Goal: Book appointment/travel/reservation

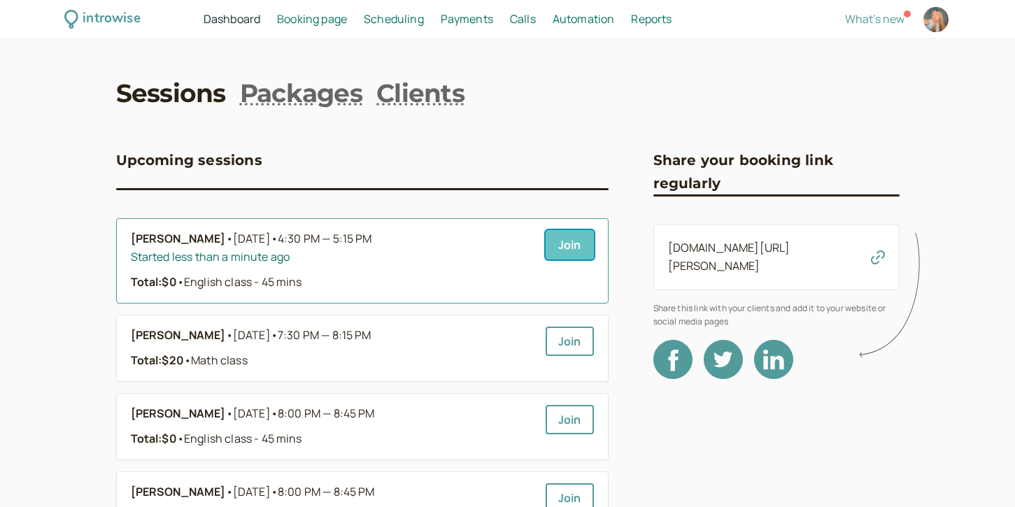
click at [547, 247] on link "Join" at bounding box center [570, 244] width 48 height 29
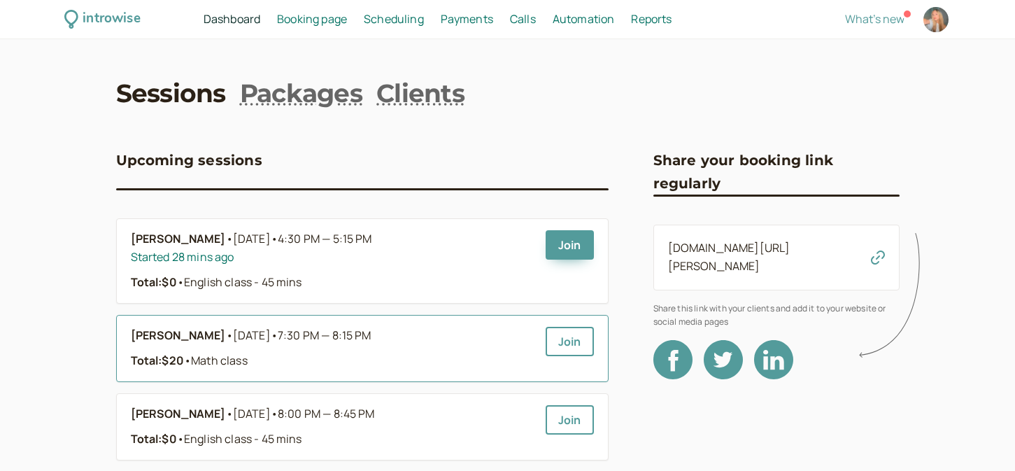
click at [220, 330] on b "[PERSON_NAME]" at bounding box center [178, 336] width 95 height 18
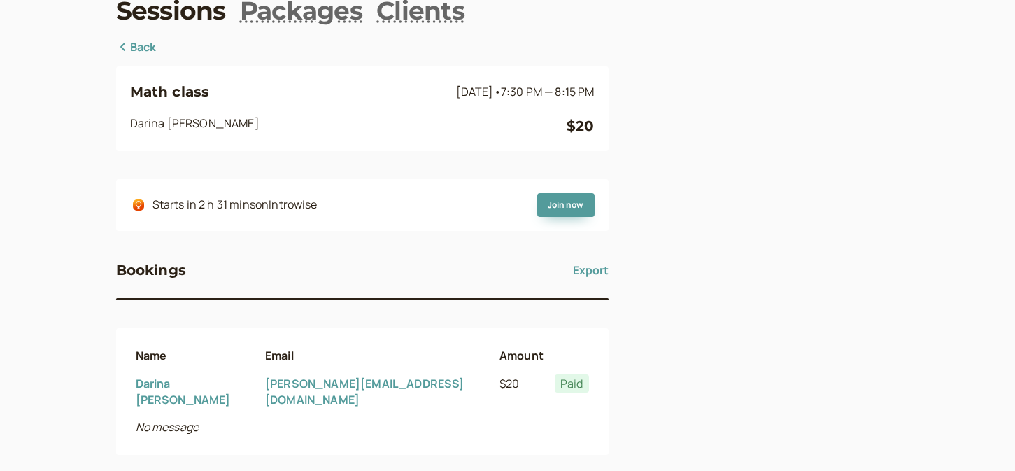
scroll to position [93, 0]
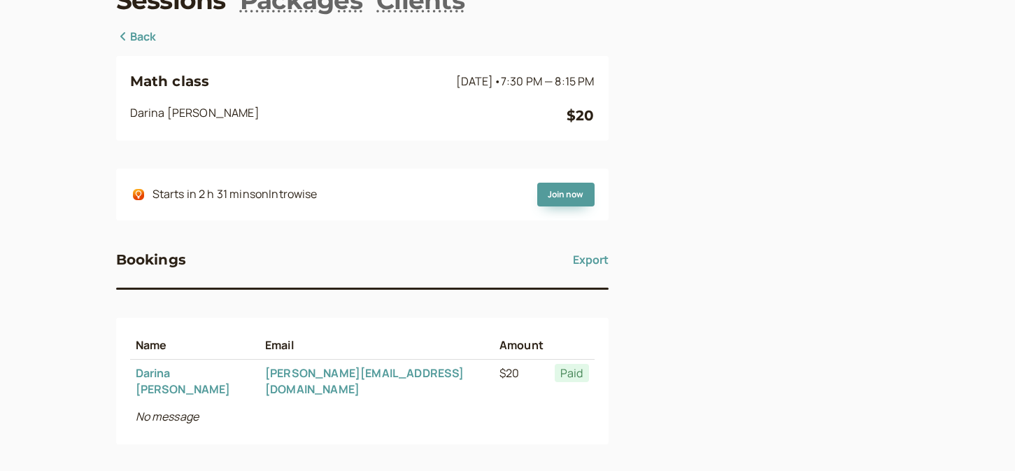
click at [134, 40] on link "Back" at bounding box center [136, 37] width 41 height 18
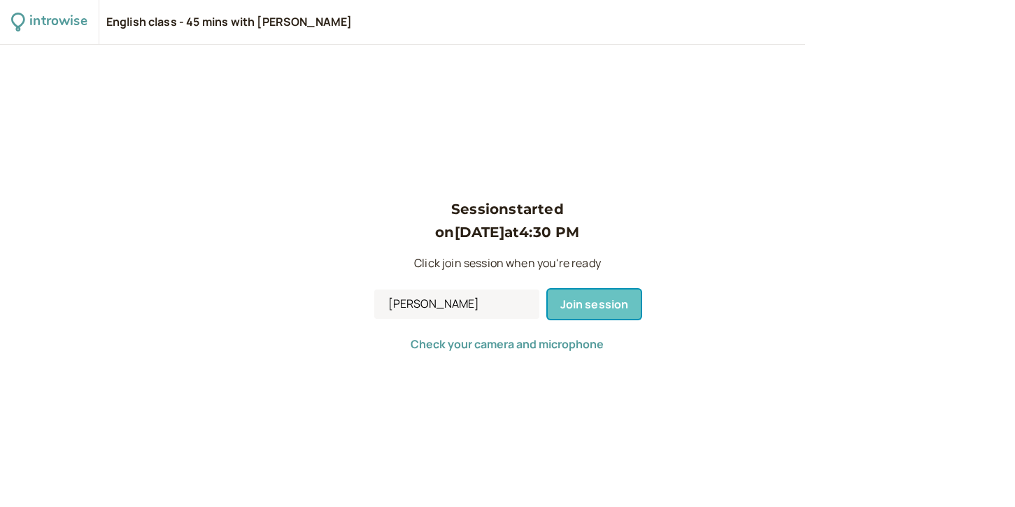
click at [575, 297] on span "Join session" at bounding box center [595, 304] width 69 height 15
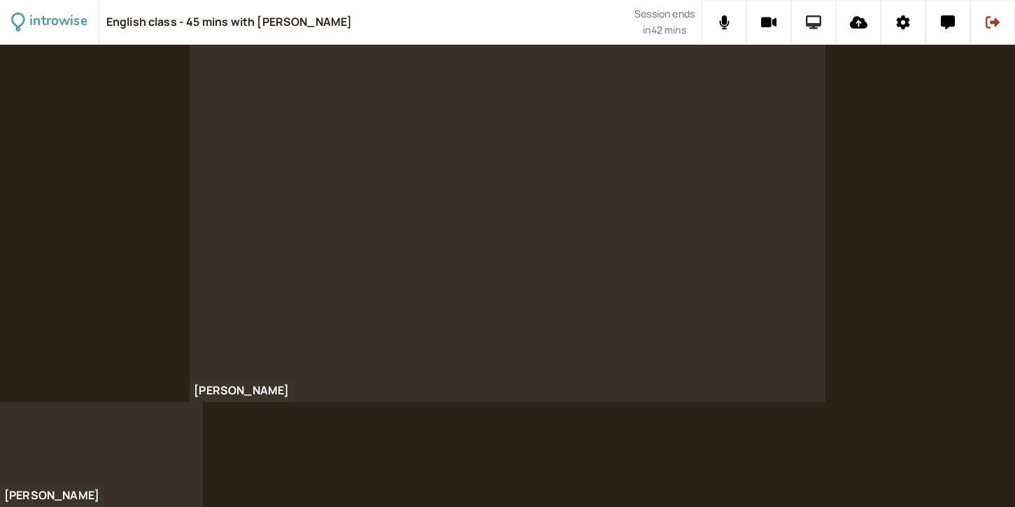
click at [819, 26] on icon at bounding box center [814, 22] width 16 height 14
click at [819, 29] on icon at bounding box center [814, 22] width 16 height 14
click at [817, 22] on icon at bounding box center [814, 22] width 16 height 14
click at [798, 29] on button at bounding box center [813, 22] width 45 height 45
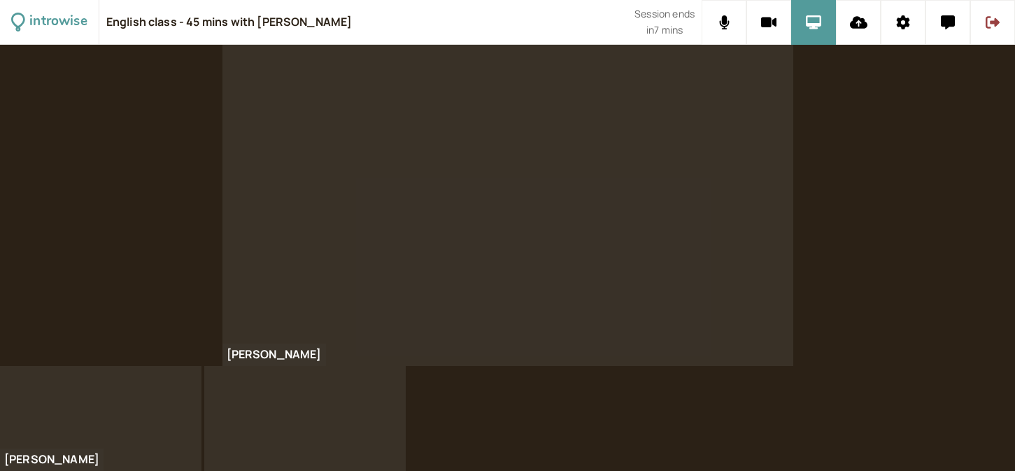
click at [288, 420] on video at bounding box center [305, 418] width 202 height 105
click at [201, 381] on div at bounding box center [101, 418] width 202 height 105
